Goal: Task Accomplishment & Management: Use online tool/utility

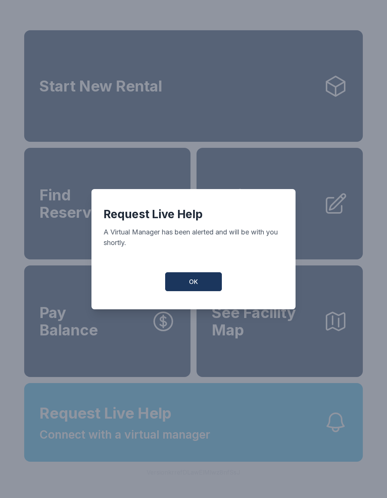
click at [183, 291] on button "OK" at bounding box center [193, 281] width 57 height 19
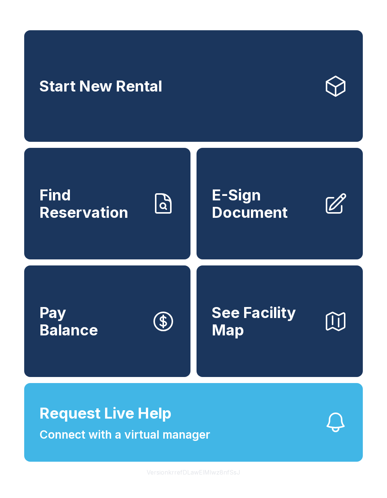
click at [244, 211] on span "E-Sign Document" at bounding box center [265, 203] width 106 height 34
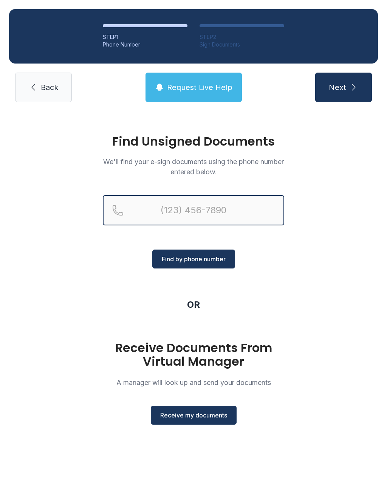
click at [138, 207] on input "Reservation phone number" at bounding box center [193, 210] width 181 height 30
type input "[PHONE_NUMBER]"
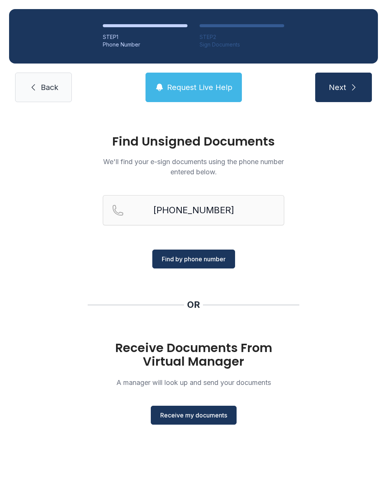
click at [173, 255] on span "Find by phone number" at bounding box center [194, 258] width 64 height 9
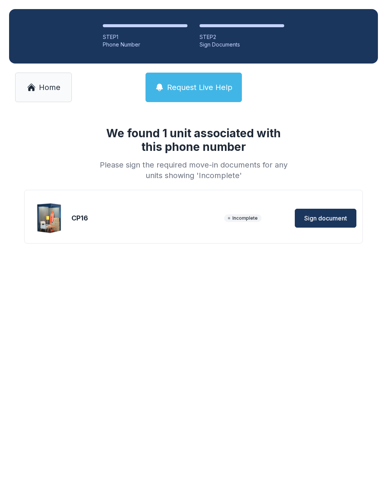
click at [322, 222] on span "Sign document" at bounding box center [325, 217] width 43 height 9
click at [177, 92] on span "Request Live Help" at bounding box center [199, 87] width 65 height 11
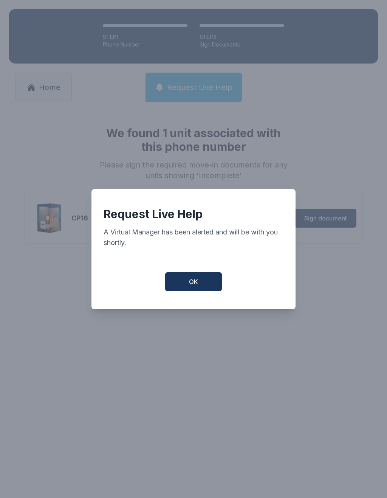
click at [195, 286] on span "OK" at bounding box center [193, 281] width 9 height 9
